Goal: Communication & Community: Answer question/provide support

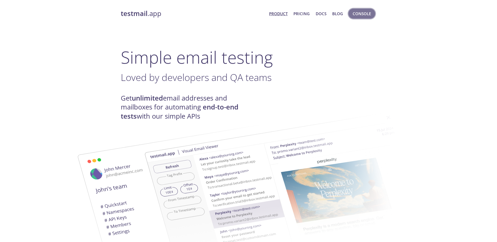
click at [358, 15] on span "Console" at bounding box center [362, 13] width 18 height 7
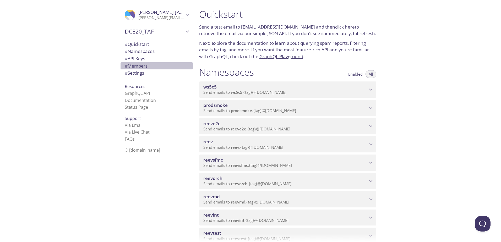
click at [135, 64] on span "# Members" at bounding box center [136, 66] width 23 height 6
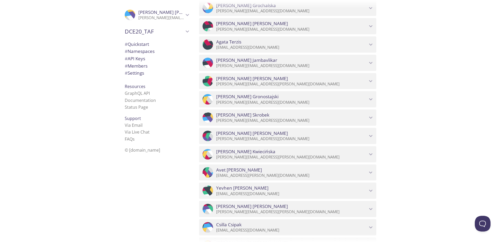
scroll to position [2906, 0]
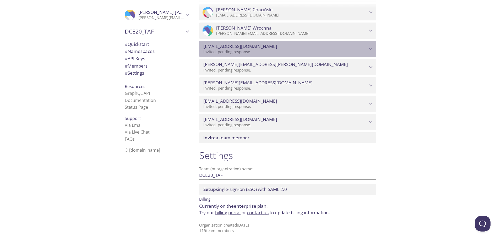
click at [371, 50] on icon "saisreeharshitha.julakanti@contracted.pmi.com" at bounding box center [371, 49] width 7 height 7
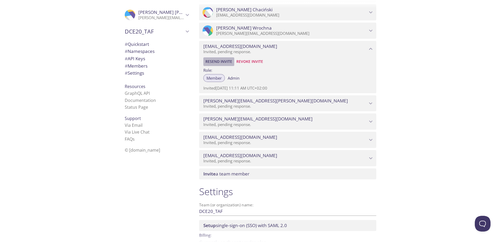
click at [224, 61] on span "Resend Invite" at bounding box center [219, 61] width 27 height 6
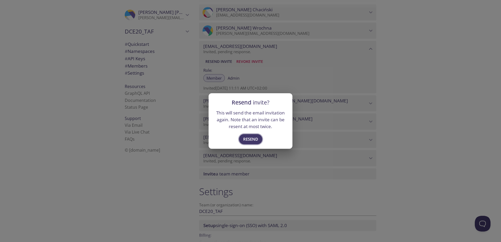
click at [251, 142] on span "Resend" at bounding box center [250, 139] width 15 height 7
